Goal: Find specific page/section: Find specific page/section

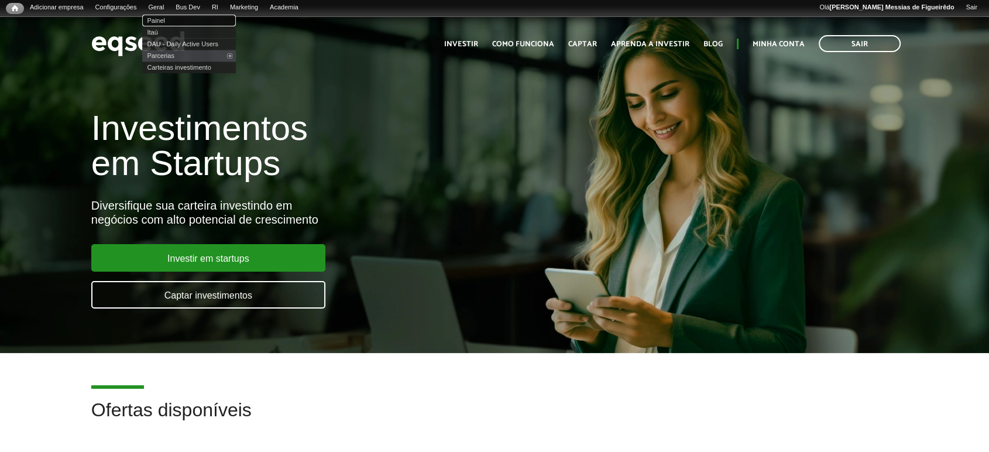
click at [164, 19] on link "Painel" at bounding box center [189, 21] width 94 height 12
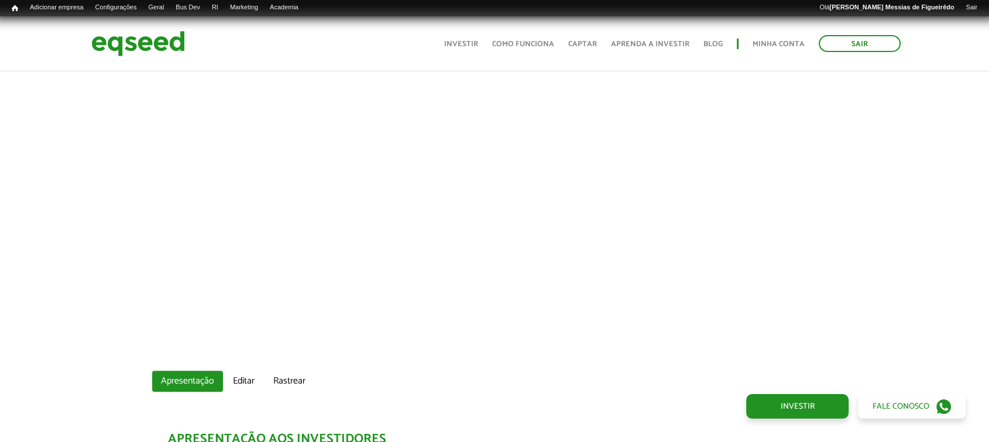
scroll to position [520, 0]
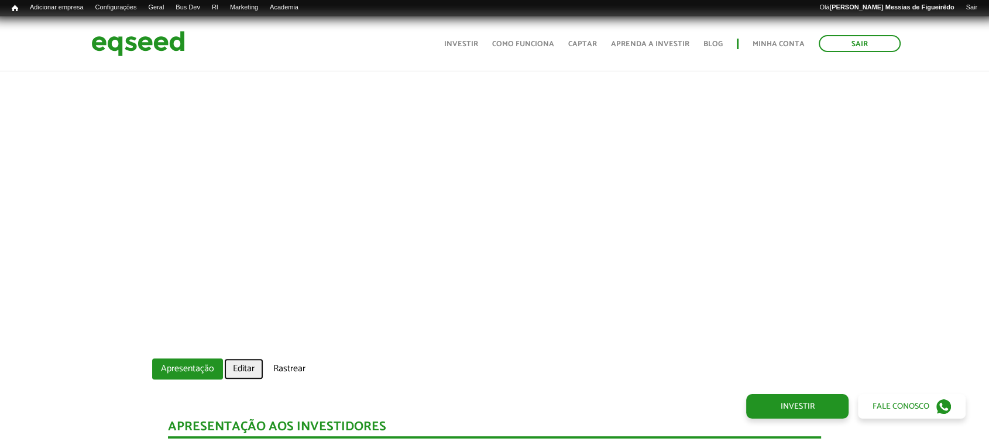
click at [245, 364] on link "Editar" at bounding box center [243, 369] width 39 height 21
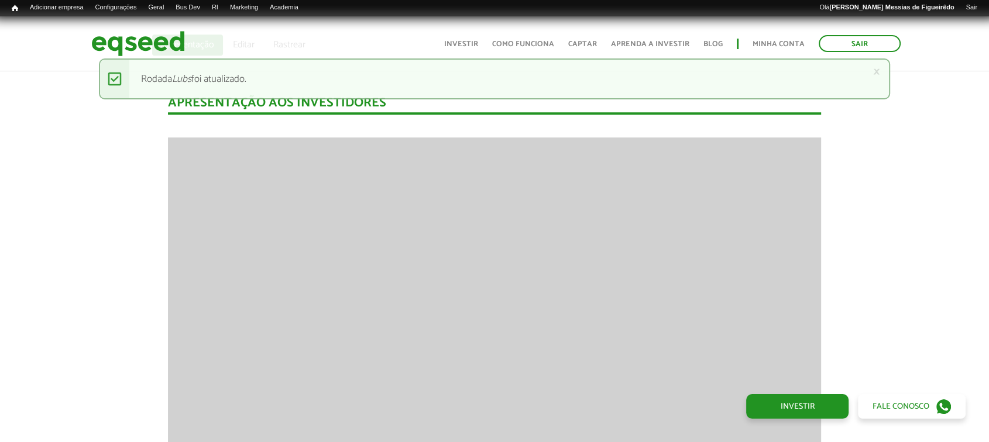
scroll to position [845, 0]
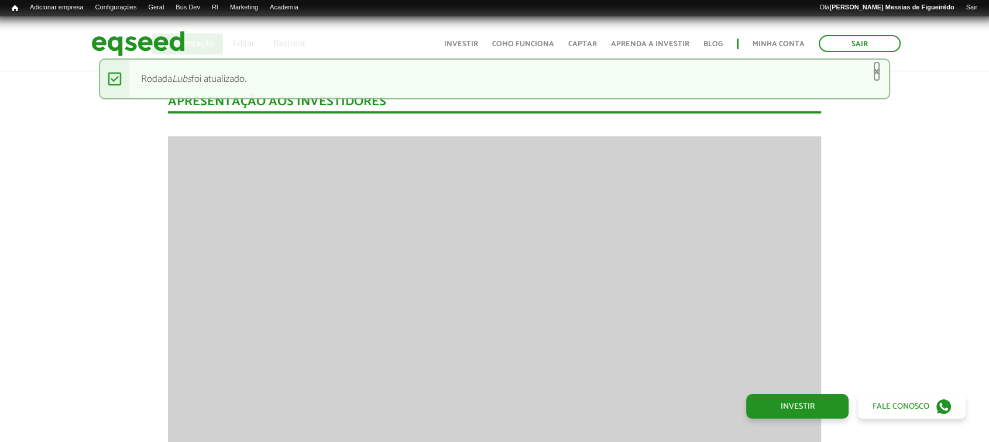
click at [878, 71] on link "×" at bounding box center [876, 72] width 7 height 12
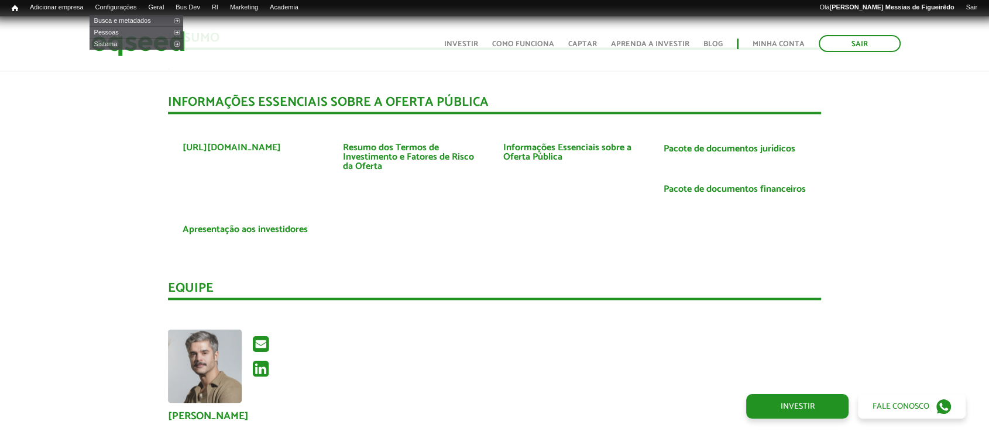
scroll to position [1432, 0]
